Goal: Task Accomplishment & Management: Manage account settings

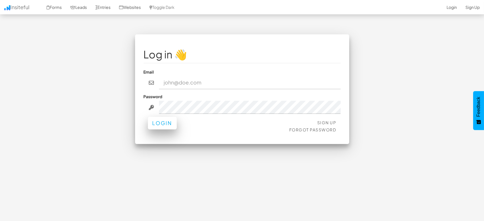
type input "marketing@mapsted.com"
click at [171, 128] on button "Login" at bounding box center [162, 123] width 29 height 13
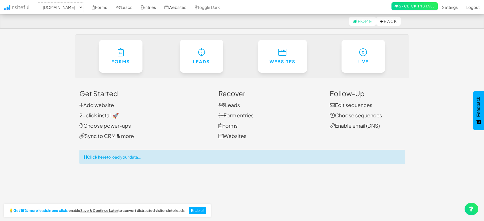
select select "1505"
click at [149, 8] on link "Entries" at bounding box center [149, 7] width 24 height 14
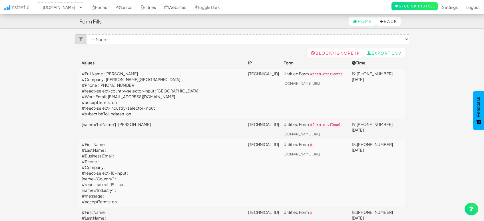
select select "1505"
click at [123, 5] on link "Leads" at bounding box center [123, 7] width 25 height 14
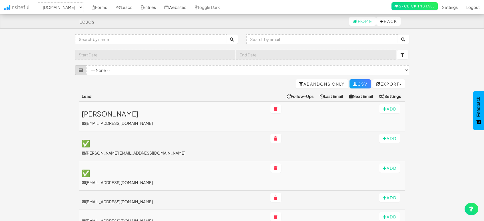
select select "1505"
